Goal: Transaction & Acquisition: Download file/media

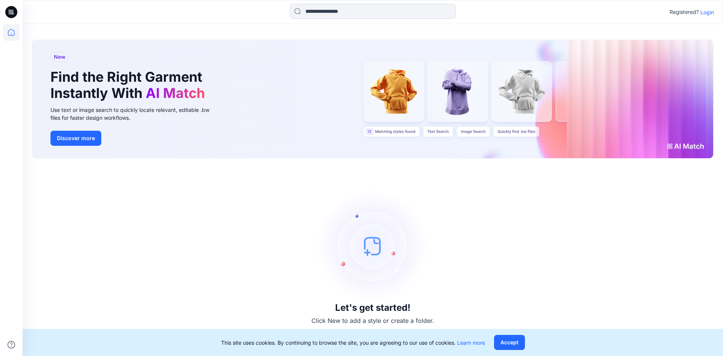
click at [707, 14] on p "Login" at bounding box center [707, 12] width 14 height 8
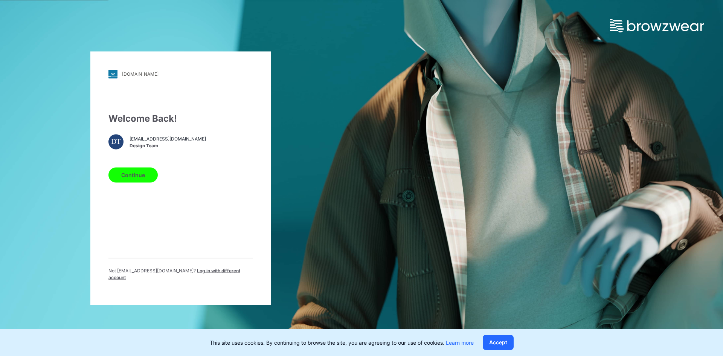
click at [146, 180] on button "Continue" at bounding box center [132, 174] width 49 height 15
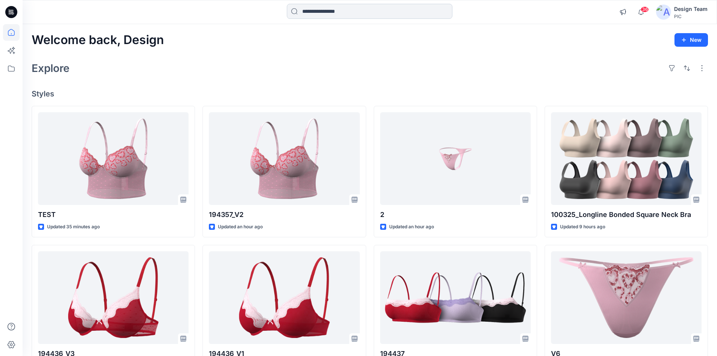
click at [334, 12] on input at bounding box center [370, 11] width 166 height 15
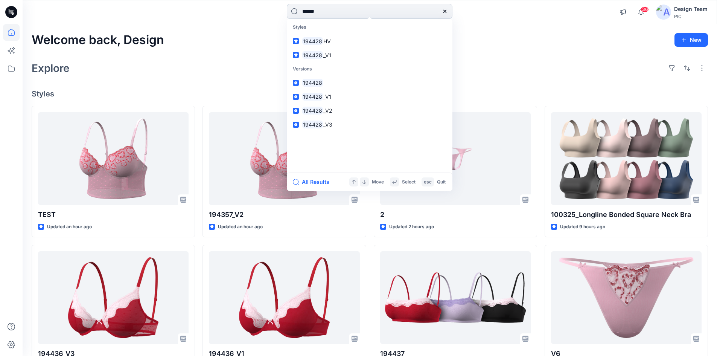
type input "******"
click at [340, 79] on link "194428" at bounding box center [369, 83] width 163 height 14
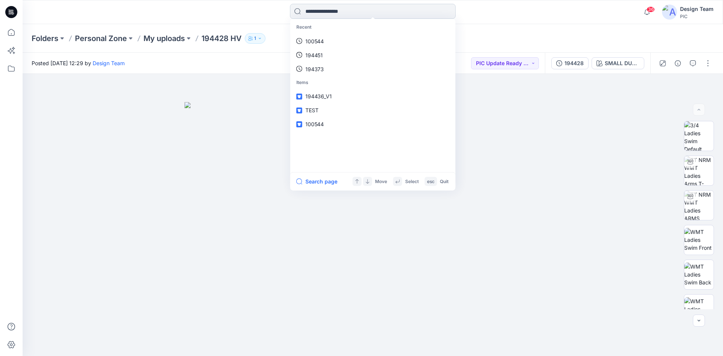
click at [383, 13] on input at bounding box center [373, 11] width 166 height 15
click at [12, 31] on icon at bounding box center [11, 32] width 17 height 17
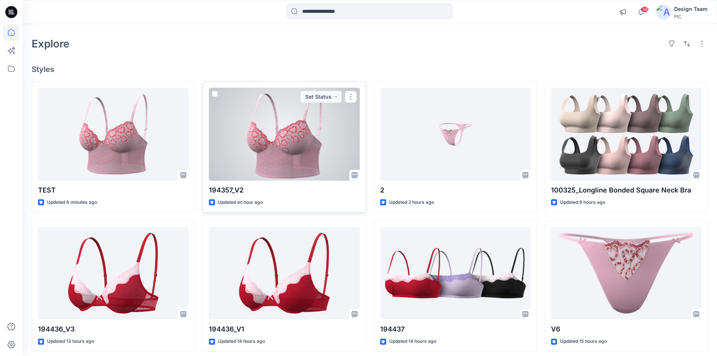
scroll to position [38, 0]
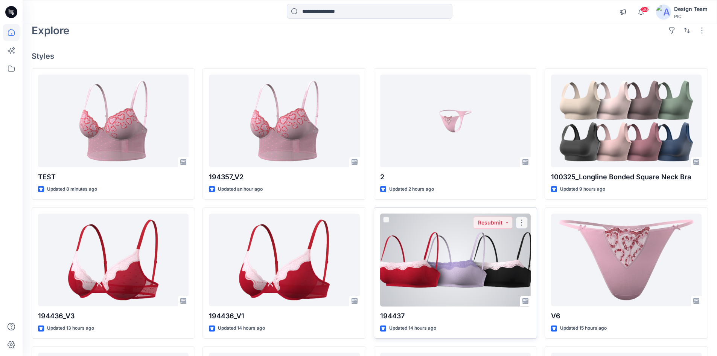
click at [466, 279] on div at bounding box center [455, 259] width 151 height 93
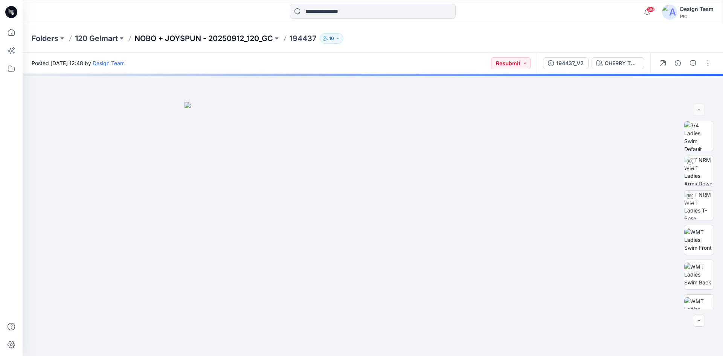
click at [229, 38] on p "NOBO + JOYSPUN - 20250912_120_GC" at bounding box center [203, 38] width 139 height 11
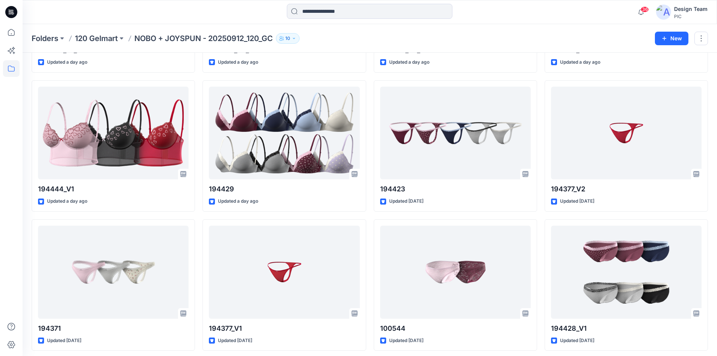
scroll to position [1307, 0]
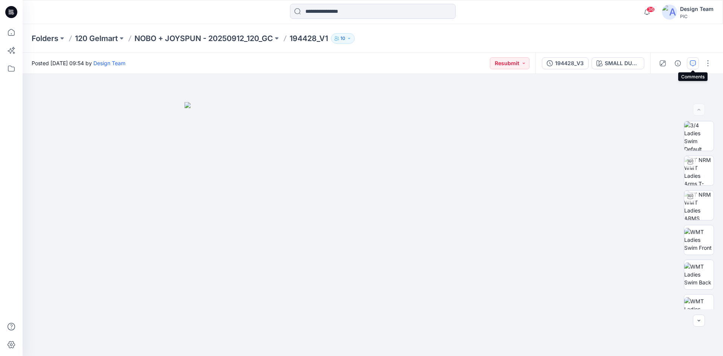
click at [691, 62] on icon "button" at bounding box center [693, 63] width 6 height 6
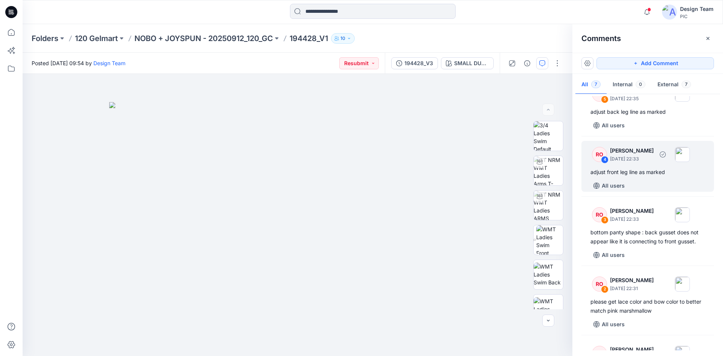
scroll to position [188, 0]
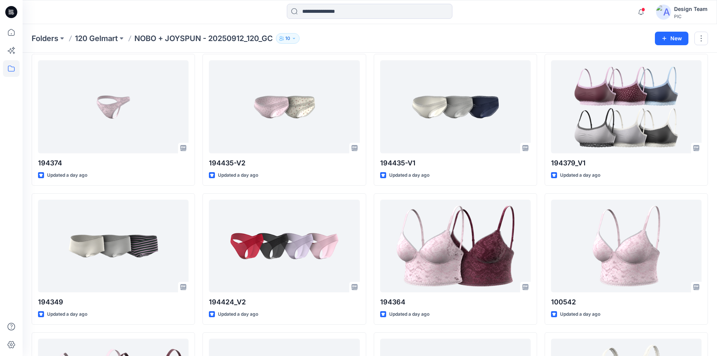
scroll to position [301, 0]
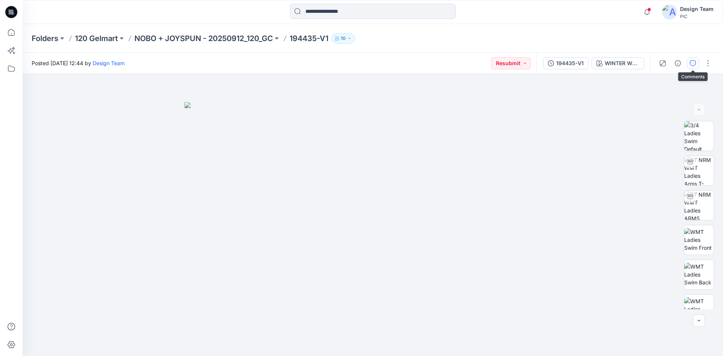
click at [691, 64] on icon "button" at bounding box center [693, 63] width 6 height 6
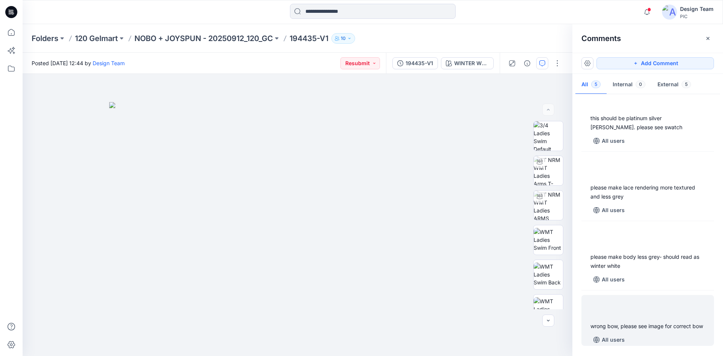
scroll to position [92, 0]
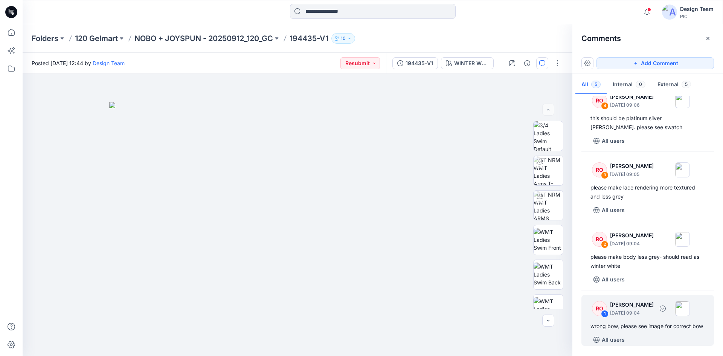
click at [649, 324] on div "wrong bow, please see image for correct bow" at bounding box center [647, 326] width 114 height 9
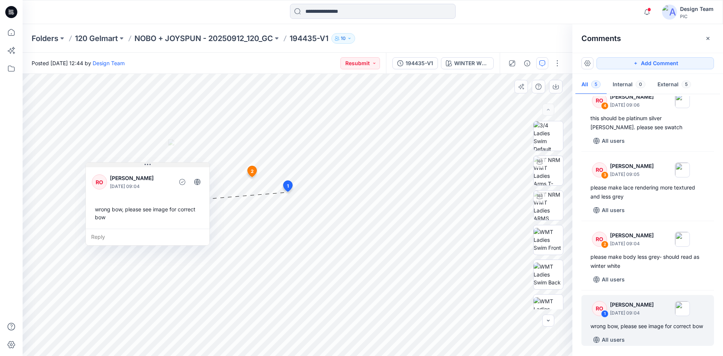
drag, startPoint x: 286, startPoint y: 133, endPoint x: 153, endPoint y: 165, distance: 136.3
click at [153, 165] on button at bounding box center [148, 165] width 124 height 5
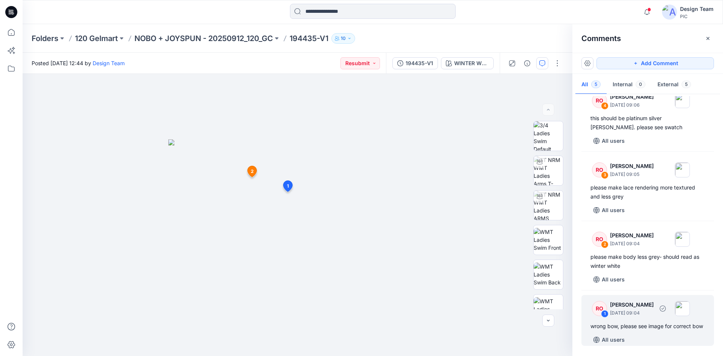
click at [648, 311] on div "RO 1 Raquel Ortiz October 10, 2025 09:04 wrong bow, please see image for correc…" at bounding box center [647, 320] width 133 height 51
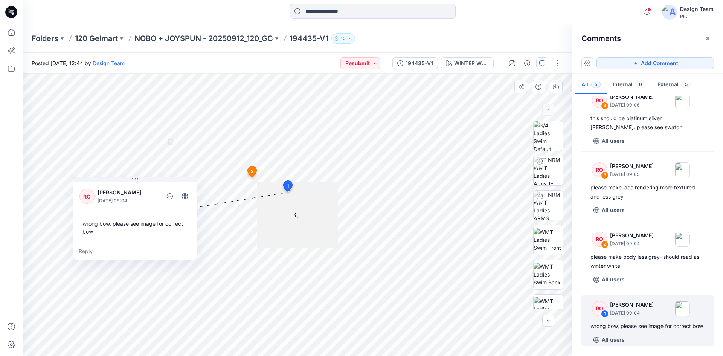
drag, startPoint x: 290, startPoint y: 134, endPoint x: 141, endPoint y: 189, distance: 159.0
click at [140, 181] on button at bounding box center [135, 179] width 124 height 5
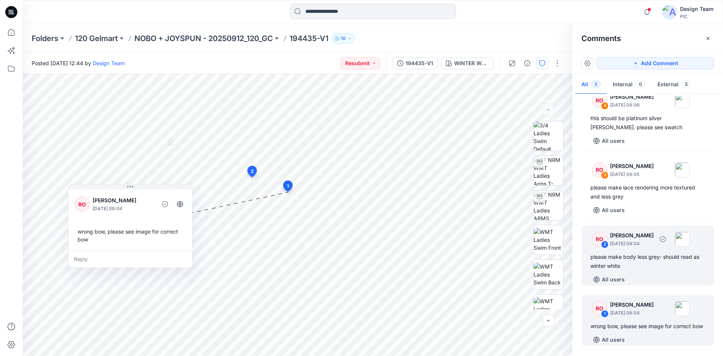
click at [642, 252] on div "please make body less grey- should read as winter white" at bounding box center [647, 261] width 114 height 18
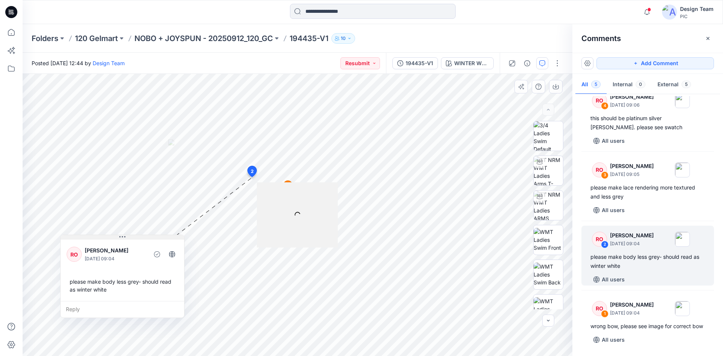
drag, startPoint x: 297, startPoint y: 184, endPoint x: 117, endPoint y: 238, distance: 187.9
click at [117, 238] on button at bounding box center [123, 237] width 124 height 5
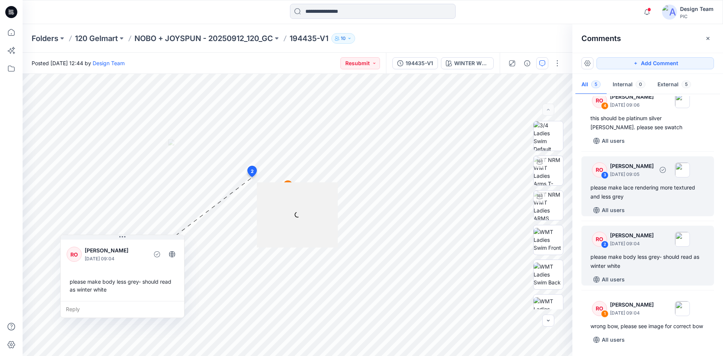
click at [648, 183] on div "please make lace rendering more textured and less grey" at bounding box center [647, 192] width 114 height 18
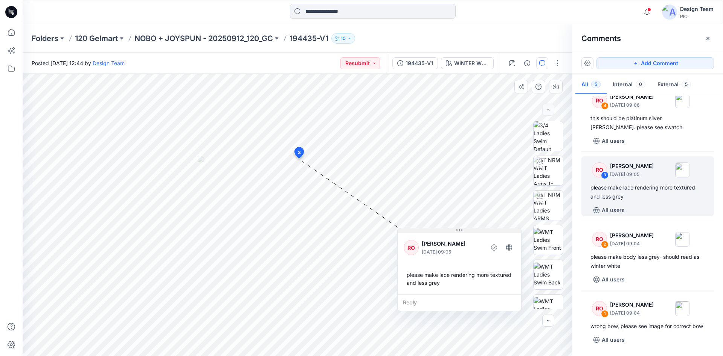
drag, startPoint x: 291, startPoint y: 141, endPoint x: 467, endPoint y: 231, distance: 197.7
click at [467, 231] on button at bounding box center [460, 230] width 124 height 5
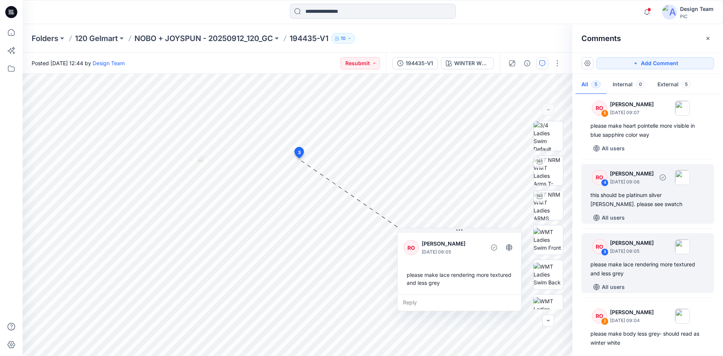
scroll to position [0, 0]
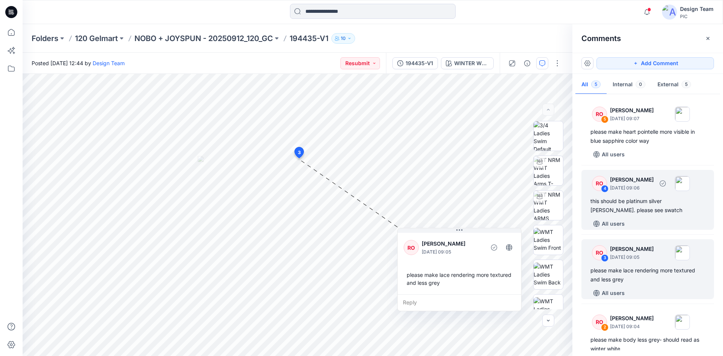
click at [647, 218] on div "All users" at bounding box center [652, 224] width 124 height 12
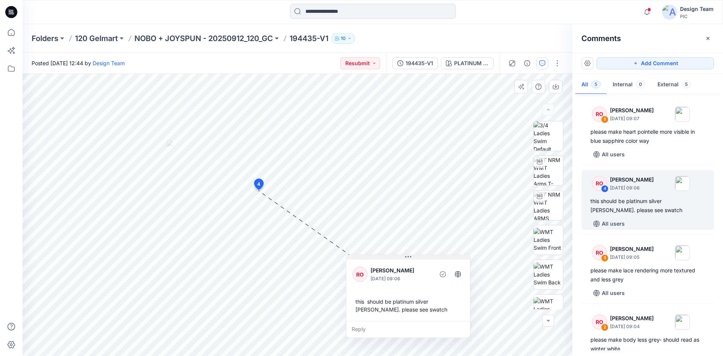
drag, startPoint x: 281, startPoint y: 157, endPoint x: 418, endPoint y: 258, distance: 170.0
click at [418, 258] on button at bounding box center [408, 257] width 124 height 5
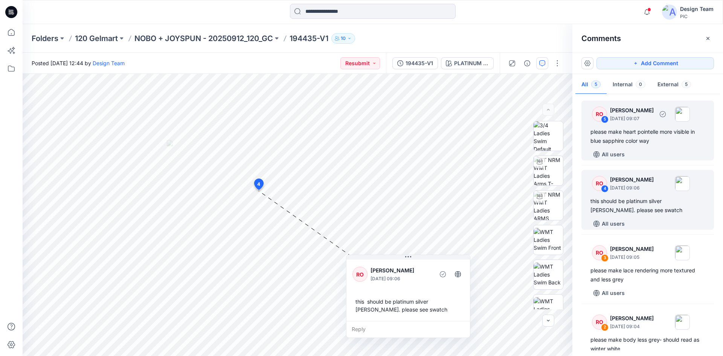
click at [654, 148] on div "RO 5 Raquel Ortiz October 10, 2025 09:07 please make heart pointelle more visib…" at bounding box center [647, 131] width 133 height 60
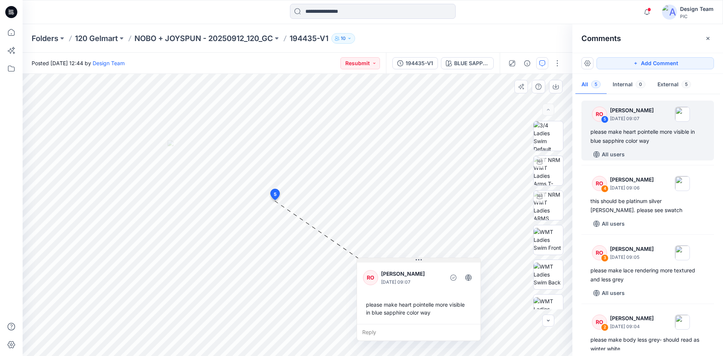
drag, startPoint x: 279, startPoint y: 186, endPoint x: 432, endPoint y: 262, distance: 171.3
click at [432, 262] on button at bounding box center [419, 260] width 124 height 5
click at [546, 136] on img at bounding box center [548, 135] width 29 height 29
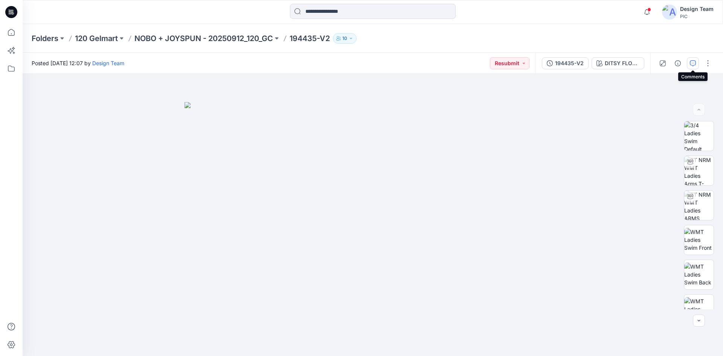
click at [689, 63] on button "button" at bounding box center [693, 63] width 12 height 12
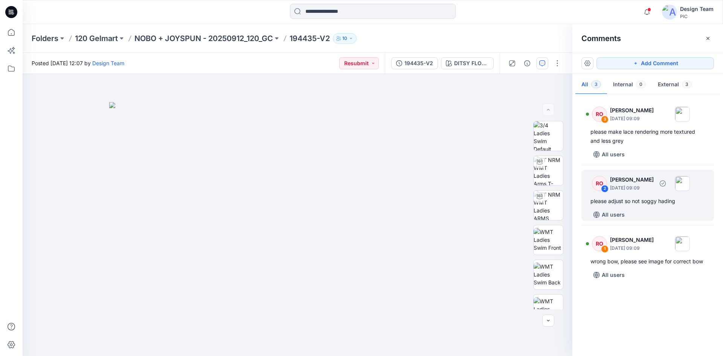
click at [629, 204] on div "please adjust so not soggy hading" at bounding box center [647, 201] width 114 height 9
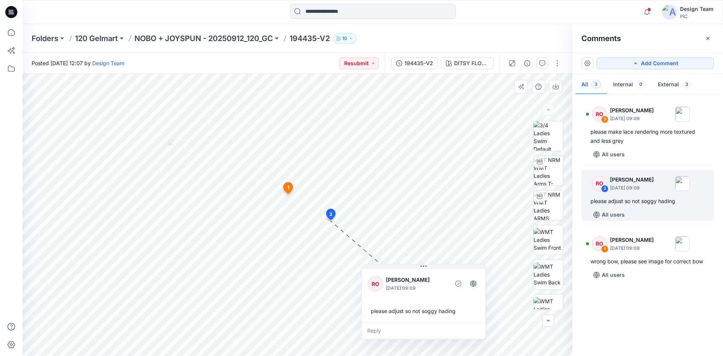
drag, startPoint x: 395, startPoint y: 228, endPoint x: 438, endPoint y: 268, distance: 58.6
click at [438, 268] on button at bounding box center [424, 266] width 124 height 5
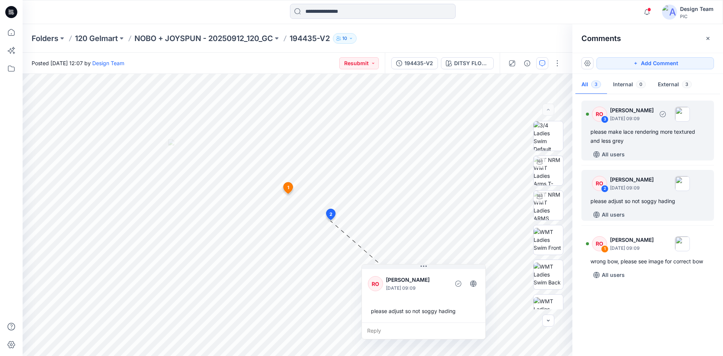
click at [654, 133] on div "please make lace rendering more textured and less grey" at bounding box center [647, 136] width 114 height 18
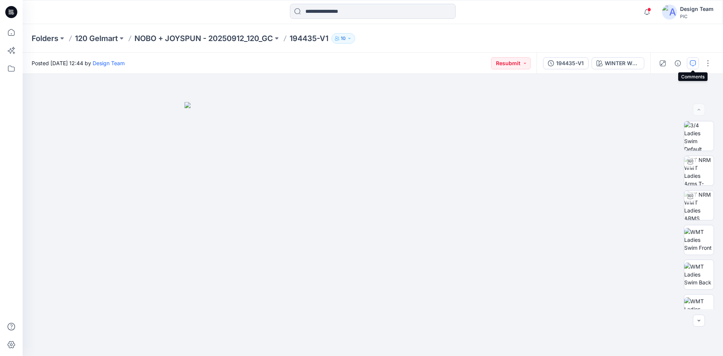
click at [697, 66] on button "button" at bounding box center [693, 63] width 12 height 12
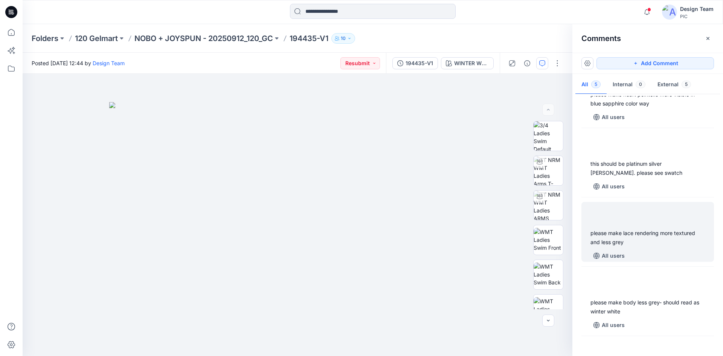
scroll to position [92, 0]
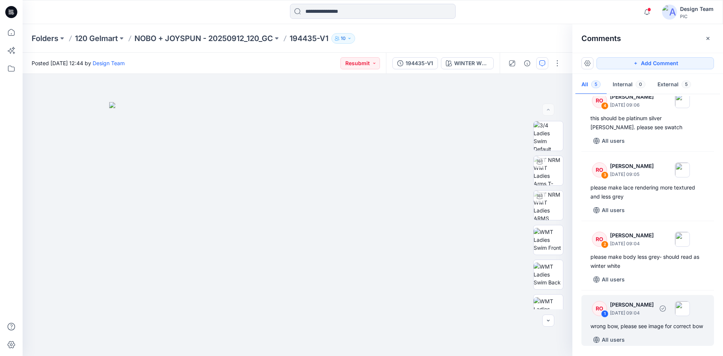
click at [646, 322] on div "wrong bow, please see image for correct bow" at bounding box center [647, 326] width 114 height 9
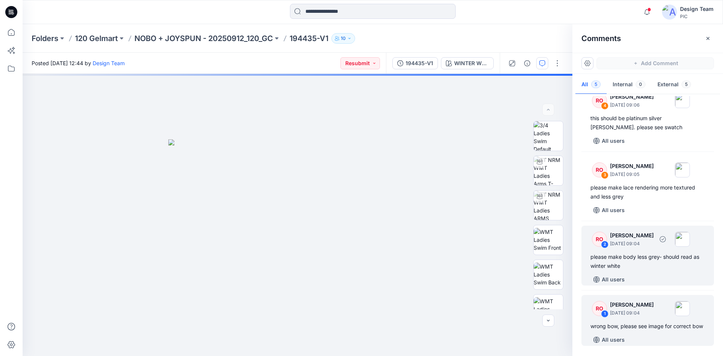
click at [643, 259] on div "please make body less grey- should read as winter white" at bounding box center [647, 261] width 114 height 18
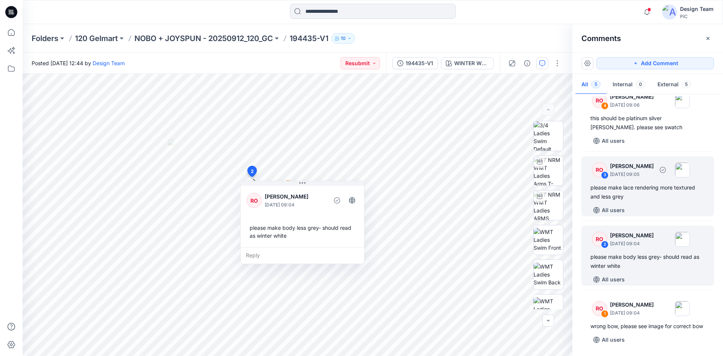
click at [642, 194] on div "RO 3 Raquel Ortiz October 10, 2025 09:05 please make lace rendering more textur…" at bounding box center [647, 186] width 133 height 60
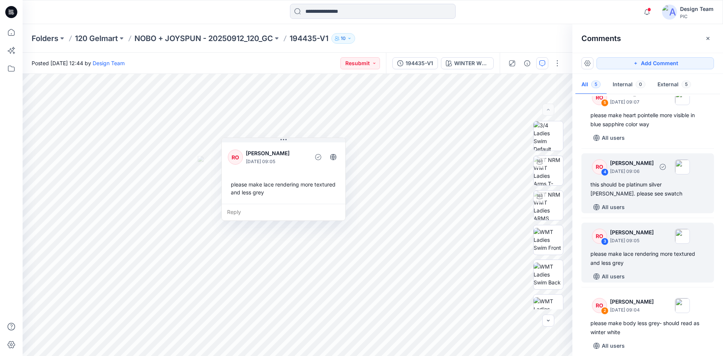
scroll to position [0, 0]
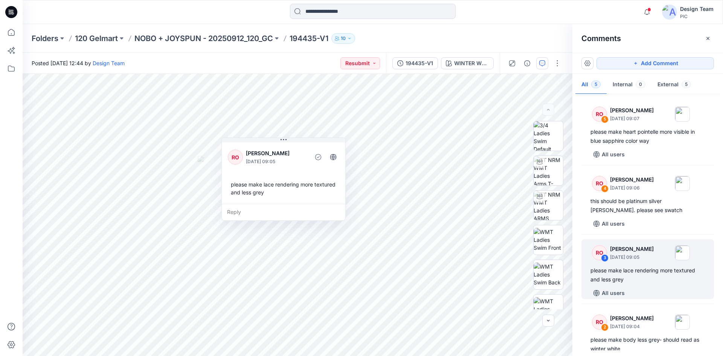
click at [248, 64] on div "Posted Thursday, October 02, 2025 12:44 by Design Team Resubmit" at bounding box center [204, 63] width 363 height 21
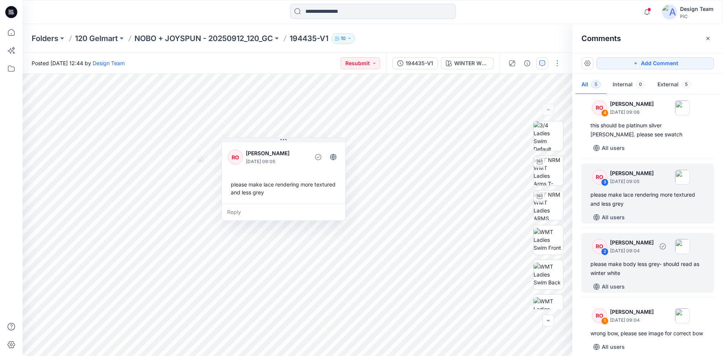
scroll to position [92, 0]
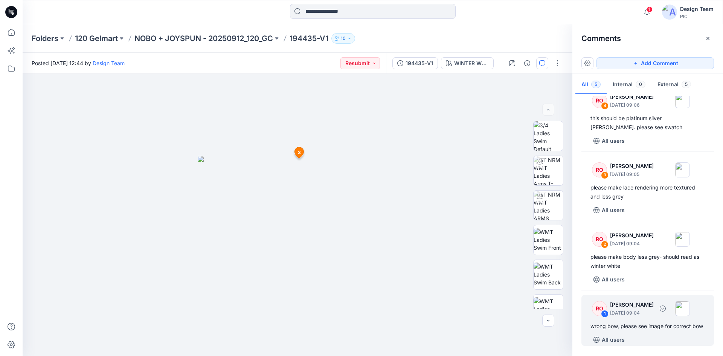
click at [633, 322] on div "wrong bow, please see image for correct bow" at bounding box center [647, 326] width 114 height 9
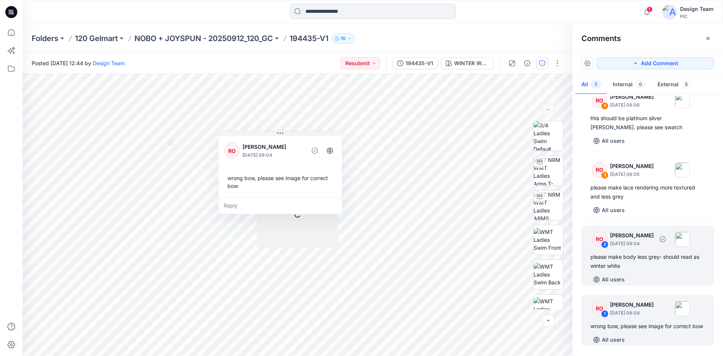
click at [634, 258] on div "please make body less grey- should read as winter white" at bounding box center [647, 261] width 114 height 18
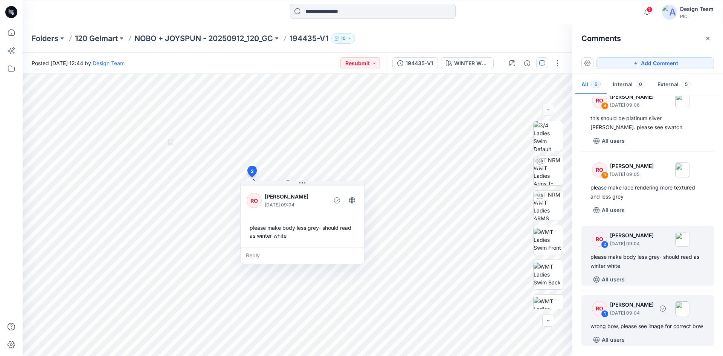
click at [651, 322] on div "wrong bow, please see image for correct bow" at bounding box center [647, 326] width 114 height 9
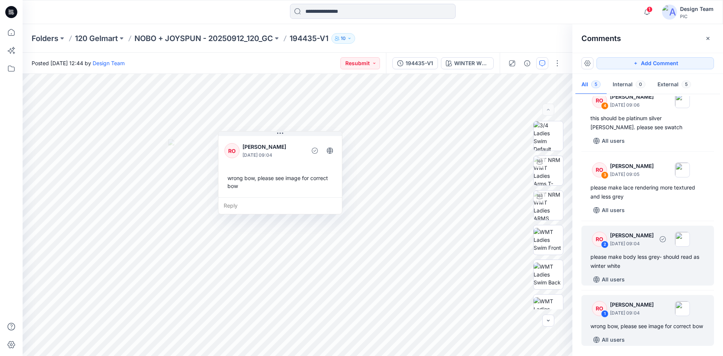
click at [654, 263] on div "RO 2 Raquel Ortiz October 10, 2025 09:04 please make body less grey- should rea…" at bounding box center [647, 256] width 133 height 60
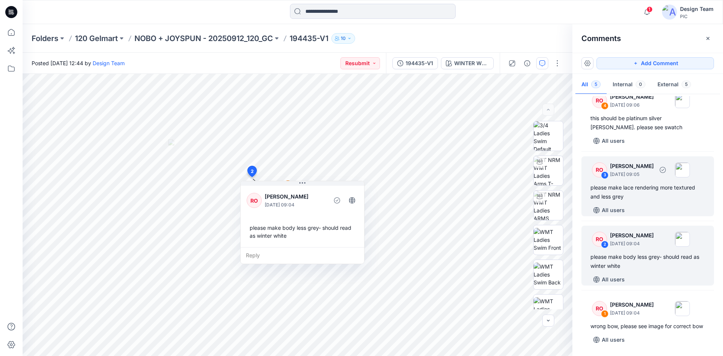
click at [634, 191] on div "please make lace rendering more textured and less grey" at bounding box center [647, 192] width 114 height 18
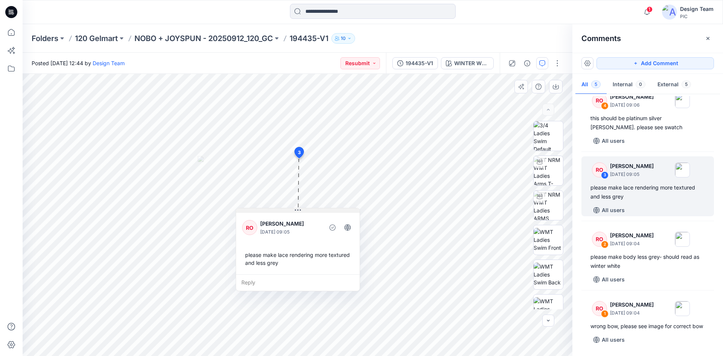
drag, startPoint x: 293, startPoint y: 146, endPoint x: 306, endPoint y: 212, distance: 67.1
click at [307, 213] on button at bounding box center [298, 210] width 124 height 5
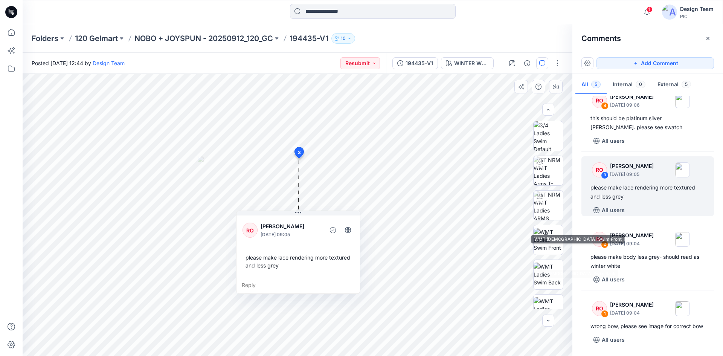
scroll to position [151, 0]
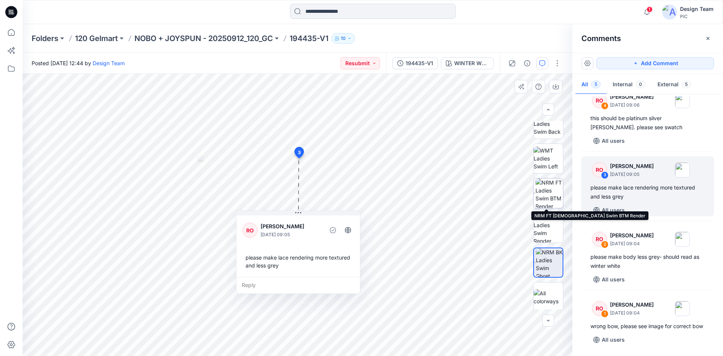
drag, startPoint x: 545, startPoint y: 188, endPoint x: 546, endPoint y: 193, distance: 4.7
click at [545, 188] on img at bounding box center [548, 192] width 27 height 29
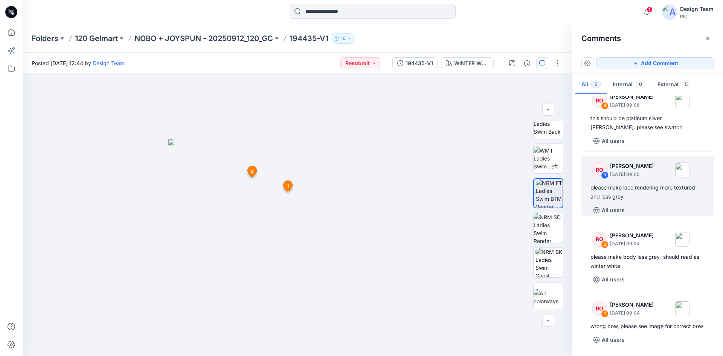
click at [708, 38] on icon "button" at bounding box center [708, 38] width 6 height 6
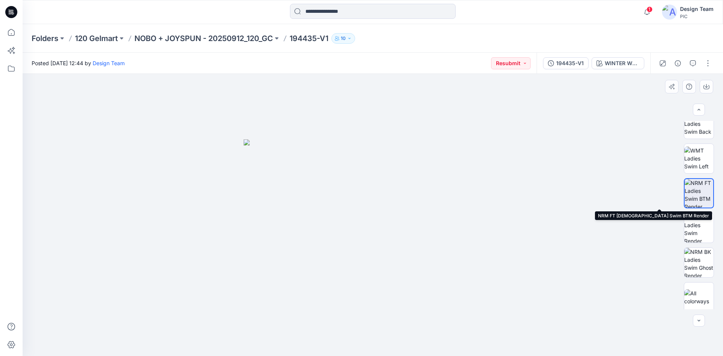
click at [694, 193] on img at bounding box center [699, 193] width 29 height 29
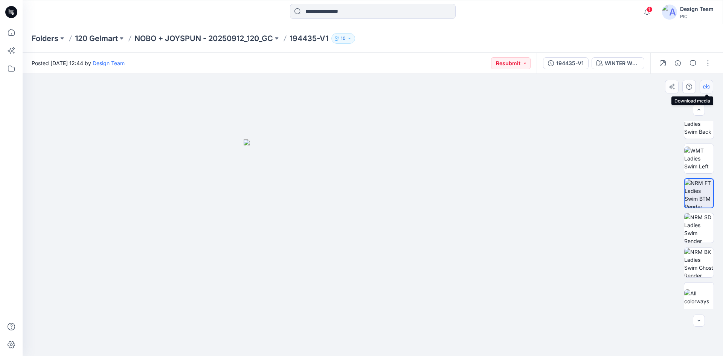
click at [708, 84] on icon "button" at bounding box center [706, 87] width 6 height 6
click at [691, 61] on icon "button" at bounding box center [693, 63] width 6 height 6
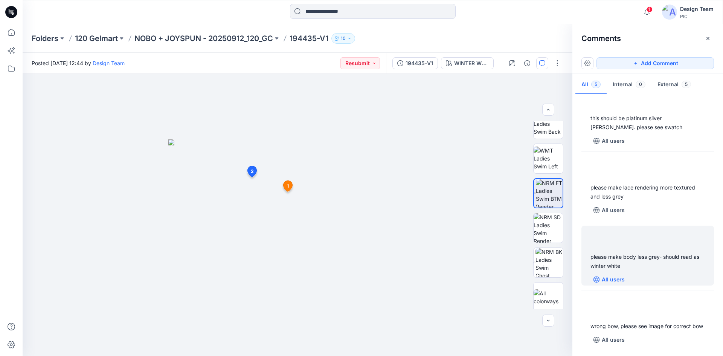
scroll to position [92, 0]
click at [650, 252] on div "please make body less grey- should read as winter white" at bounding box center [647, 261] width 114 height 18
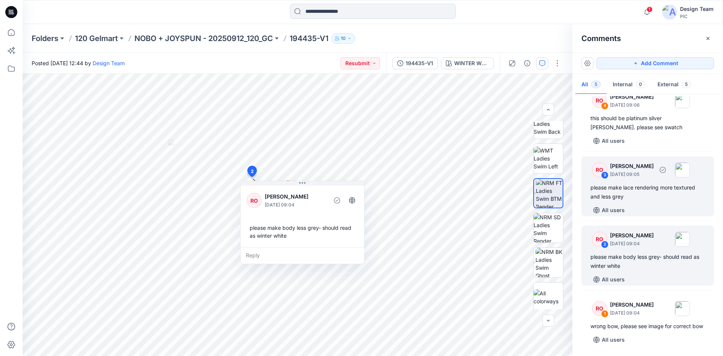
click at [657, 193] on div "RO 3 Raquel Ortiz October 10, 2025 09:05 please make lace rendering more textur…" at bounding box center [647, 186] width 133 height 60
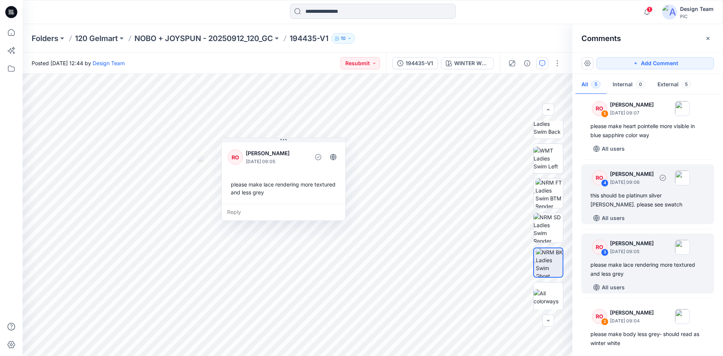
scroll to position [0, 0]
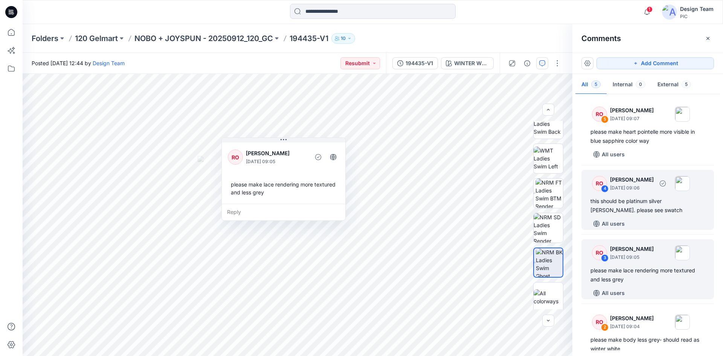
click at [644, 215] on div "RO 4 Raquel Ortiz October 10, 2025 09:06 this should be platinum silver heather…" at bounding box center [647, 200] width 133 height 60
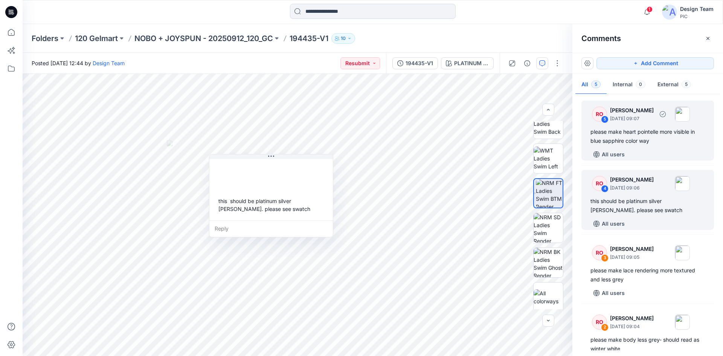
click at [655, 138] on div "please make heart pointelle more visible in blue sapphire color way" at bounding box center [647, 136] width 114 height 18
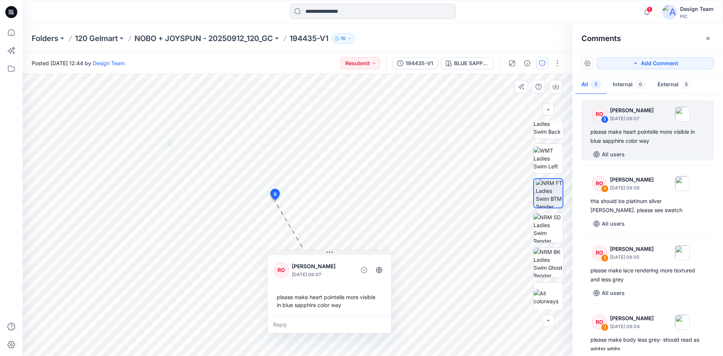
drag, startPoint x: 263, startPoint y: 185, endPoint x: 327, endPoint y: 253, distance: 93.8
click at [327, 253] on icon at bounding box center [329, 252] width 6 height 6
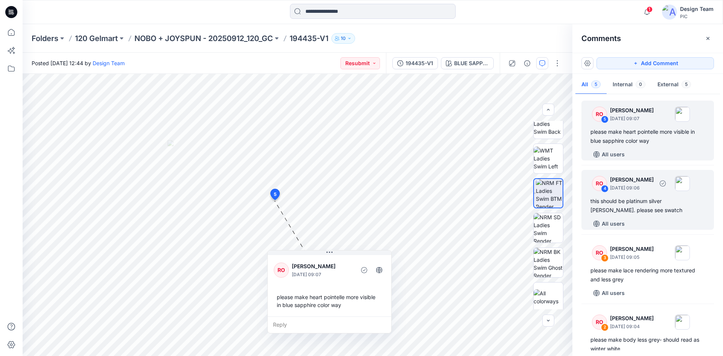
click at [629, 196] on div "RO 4 Raquel Ortiz October 10, 2025 09:06 this should be platinum silver heather…" at bounding box center [647, 200] width 133 height 60
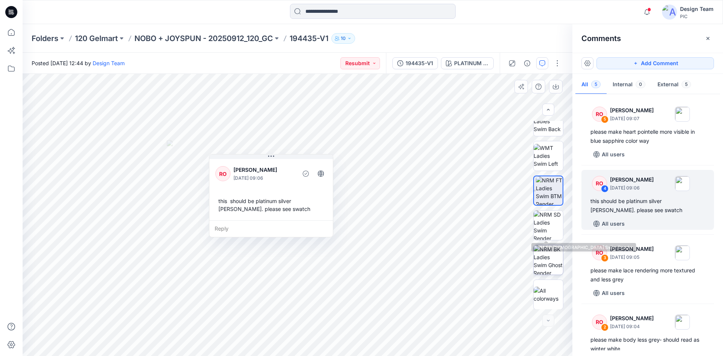
scroll to position [154, 0]
click at [550, 221] on img at bounding box center [548, 224] width 29 height 29
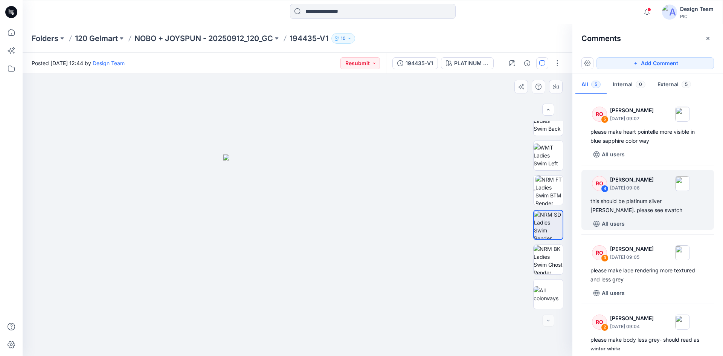
drag, startPoint x: 297, startPoint y: 260, endPoint x: 302, endPoint y: 260, distance: 4.1
click at [298, 260] on img at bounding box center [297, 255] width 148 height 202
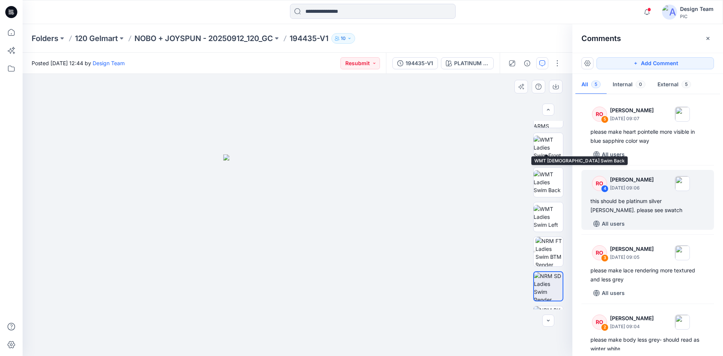
scroll to position [3, 0]
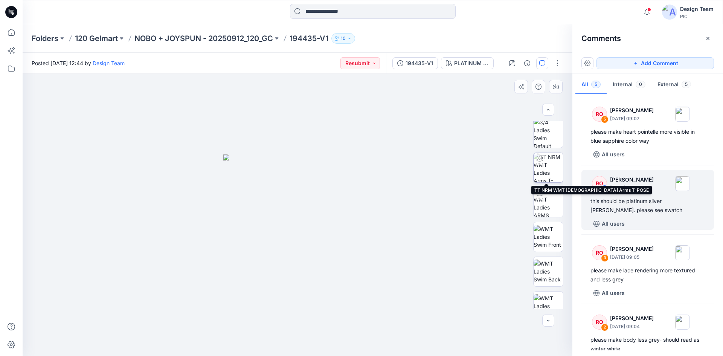
click at [543, 158] on div at bounding box center [540, 159] width 12 height 12
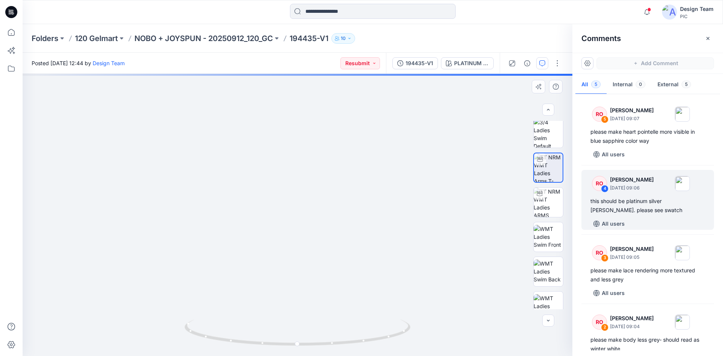
drag, startPoint x: 310, startPoint y: 311, endPoint x: 308, endPoint y: 160, distance: 151.8
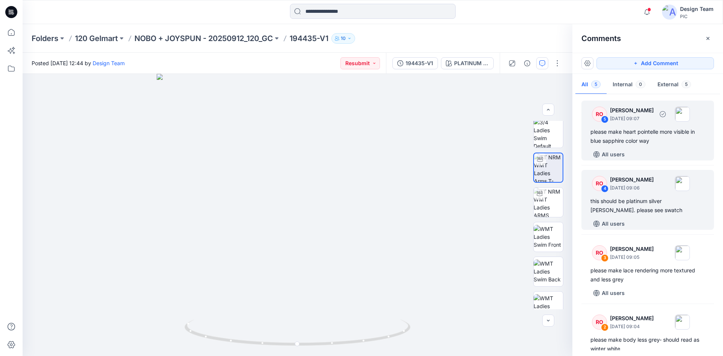
click at [643, 141] on div "please make heart pointelle more visible in blue sapphire color way" at bounding box center [647, 136] width 114 height 18
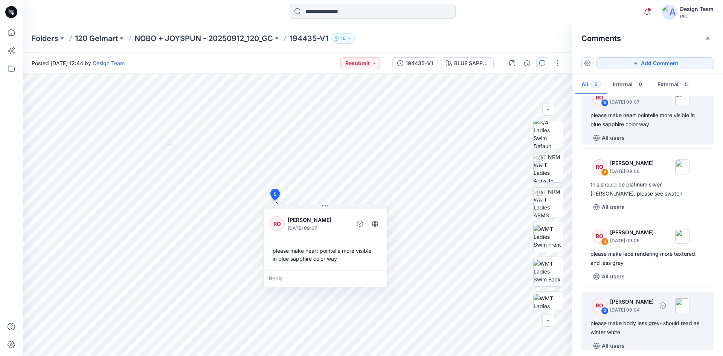
scroll to position [0, 0]
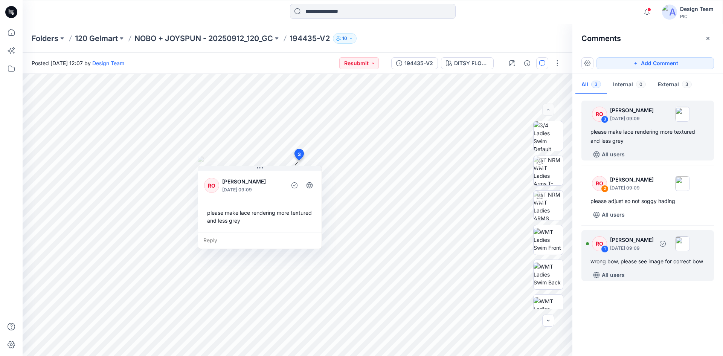
click at [642, 267] on div "RO 1 [PERSON_NAME] [DATE] 09:09 wrong bow, please see image for correct bow All…" at bounding box center [647, 255] width 133 height 51
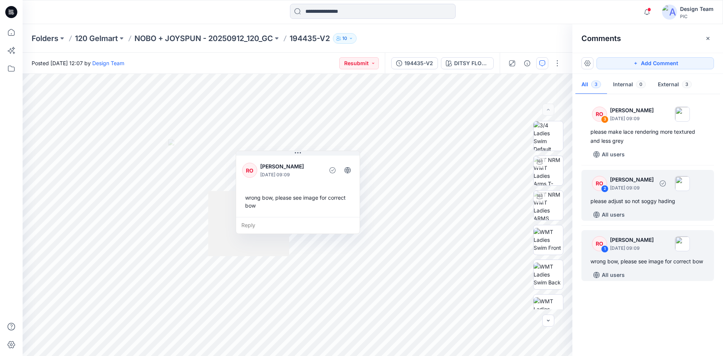
click at [651, 203] on div "please adjust so not soggy hading" at bounding box center [647, 201] width 114 height 9
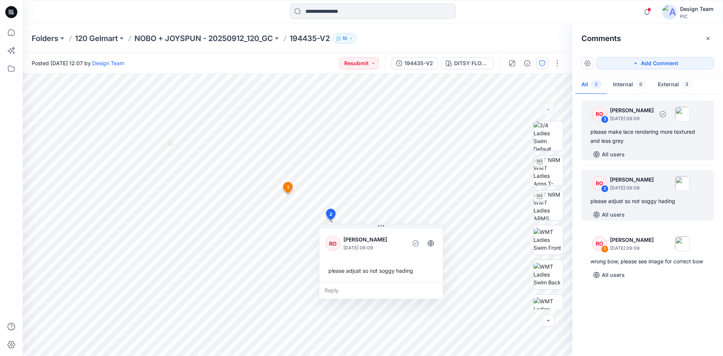
click at [628, 137] on div "please make lace rendering more textured and less grey" at bounding box center [647, 136] width 114 height 18
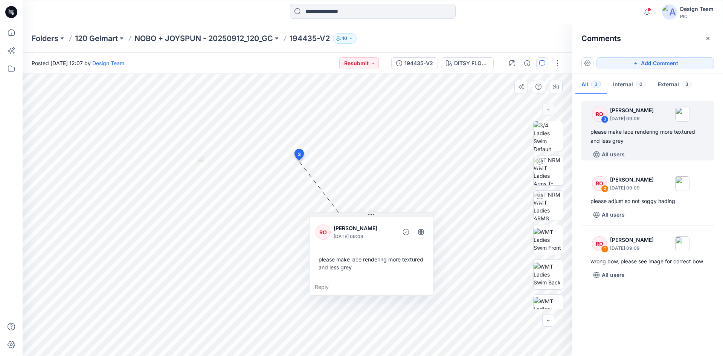
drag, startPoint x: 251, startPoint y: 169, endPoint x: 361, endPoint y: 217, distance: 119.4
click at [363, 216] on button at bounding box center [372, 215] width 124 height 5
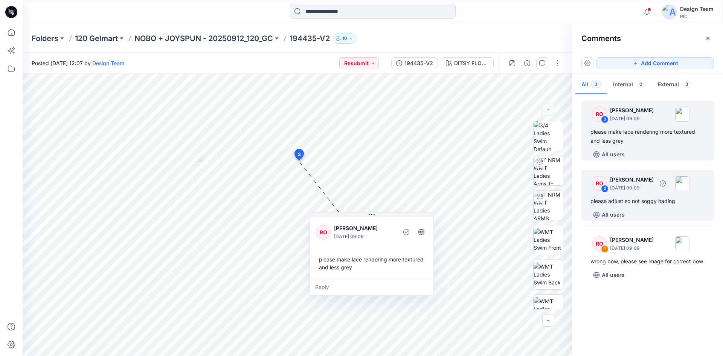
click at [634, 207] on div "RO 2 Raquel Ortiz October 10, 2025 09:09 please adjust so not soggy hading All …" at bounding box center [647, 195] width 133 height 51
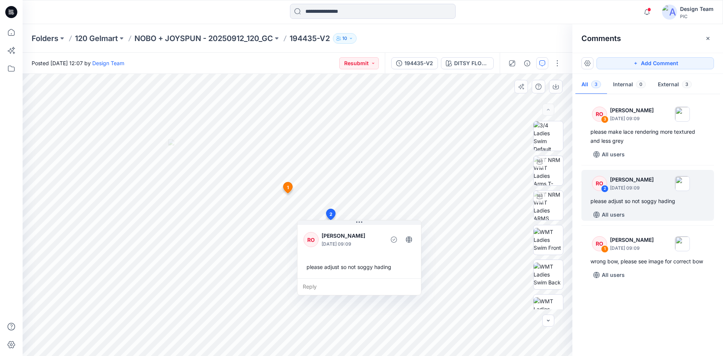
drag, startPoint x: 413, startPoint y: 273, endPoint x: 392, endPoint y: 269, distance: 22.2
click at [392, 269] on div "please adjust so not soggy hading" at bounding box center [358, 267] width 111 height 14
click at [377, 268] on div "please adjust so not soggy hading" at bounding box center [358, 267] width 111 height 14
click at [367, 268] on div "please adjust so not soggy hading" at bounding box center [357, 266] width 111 height 14
drag, startPoint x: 349, startPoint y: 268, endPoint x: 372, endPoint y: 270, distance: 23.8
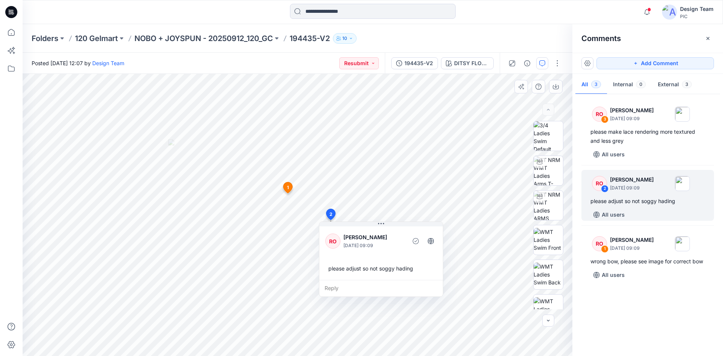
click at [372, 270] on div "please adjust so not soggy hading" at bounding box center [380, 268] width 111 height 14
click at [413, 269] on div "please adjust so not soggy hading" at bounding box center [380, 268] width 111 height 14
drag, startPoint x: 413, startPoint y: 269, endPoint x: 325, endPoint y: 266, distance: 88.9
click at [325, 266] on div "RO Raquel Ortiz October 10, 2025 09:09 please adjust so not soggy hading" at bounding box center [381, 252] width 124 height 55
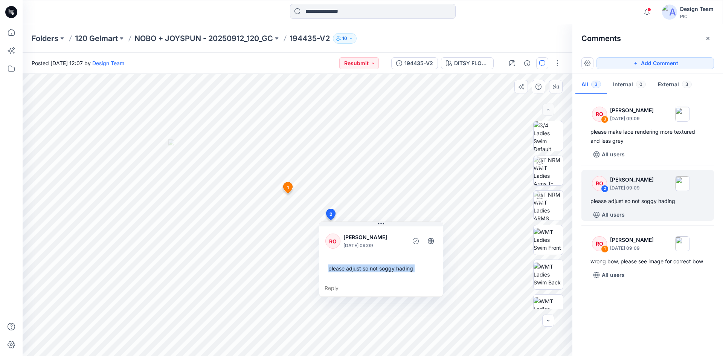
copy div "please adjust so not soggy hading Reply Layer 1"
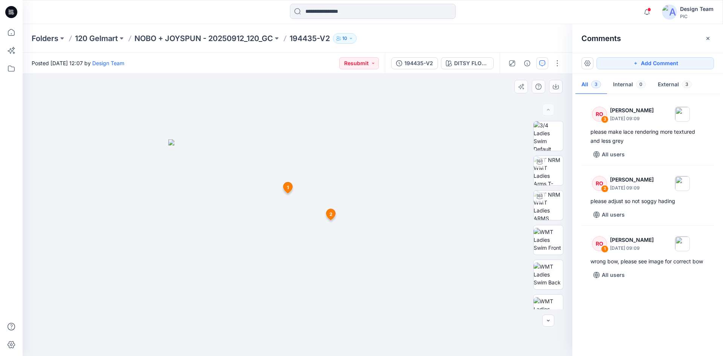
click at [332, 213] on span "2" at bounding box center [330, 214] width 3 height 7
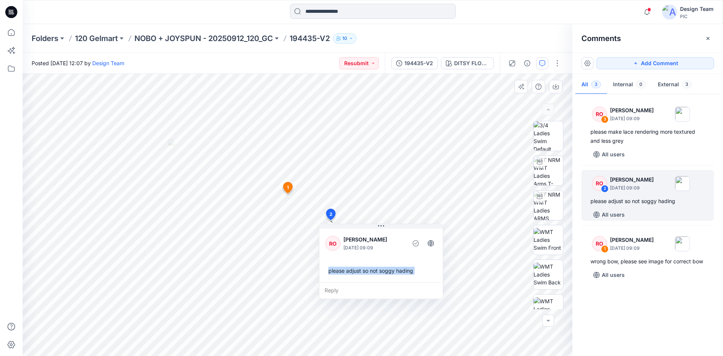
click at [423, 267] on div "please adjust so not soggy hading" at bounding box center [380, 271] width 111 height 14
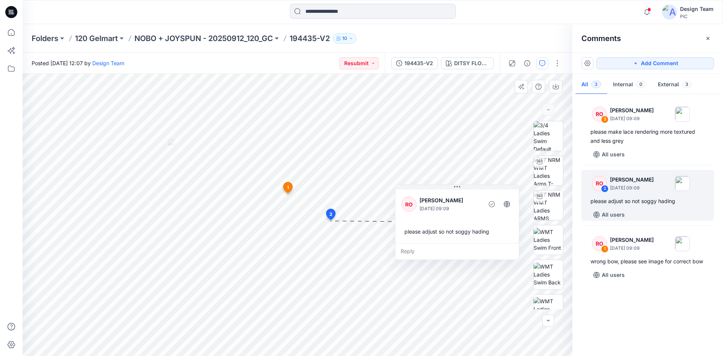
drag, startPoint x: 418, startPoint y: 262, endPoint x: 418, endPoint y: 215, distance: 47.8
click at [494, 224] on div "RO Raquel Ortiz October 10, 2025 09:09 please adjust so not soggy hading" at bounding box center [457, 215] width 124 height 55
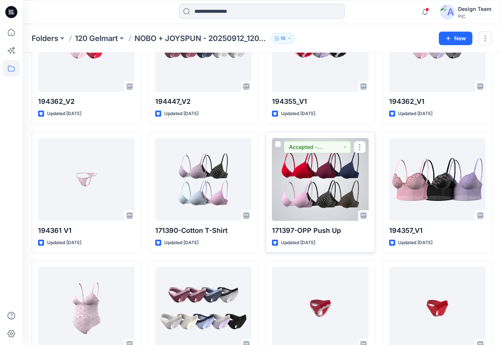
scroll to position [1504, 0]
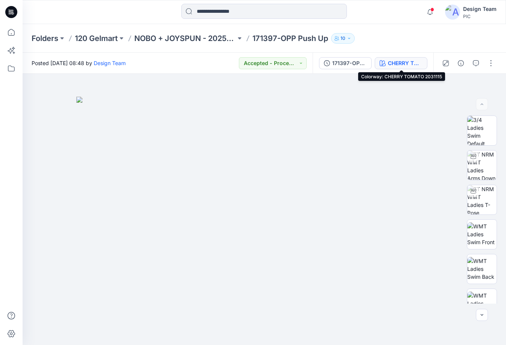
click at [404, 60] on div "CHERRY TOMATO 2031115" at bounding box center [405, 63] width 35 height 8
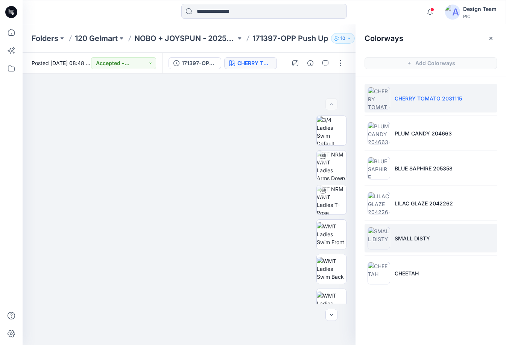
click at [419, 241] on p "SMALL DISTY" at bounding box center [412, 239] width 35 height 8
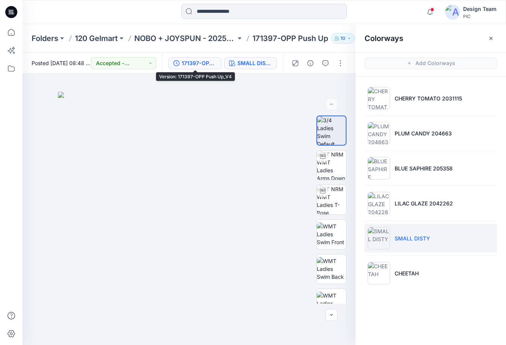
click at [203, 64] on div "171397-OPP Push Up_V4" at bounding box center [199, 63] width 35 height 8
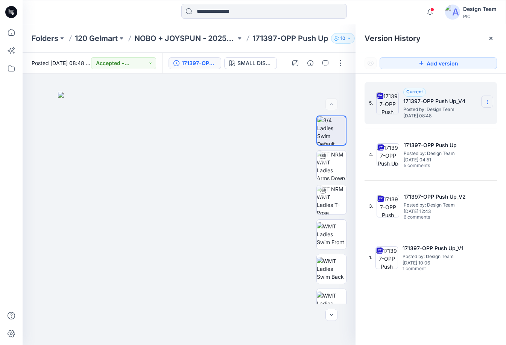
click at [487, 102] on icon at bounding box center [488, 102] width 6 height 6
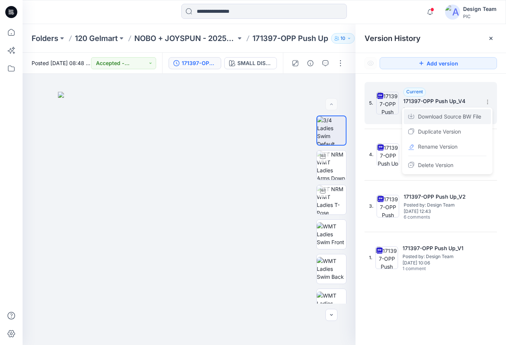
click at [460, 117] on span "Download Source BW File" at bounding box center [449, 116] width 63 height 9
